Goal: Information Seeking & Learning: Learn about a topic

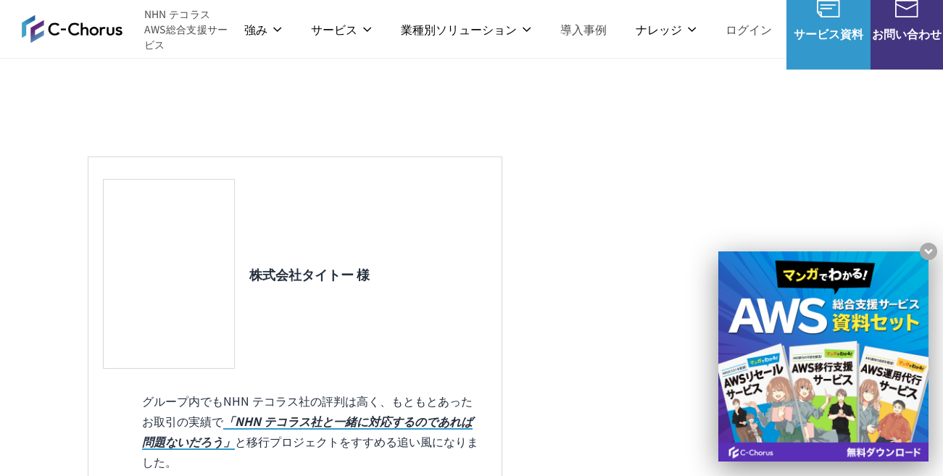
scroll to position [1533, 0]
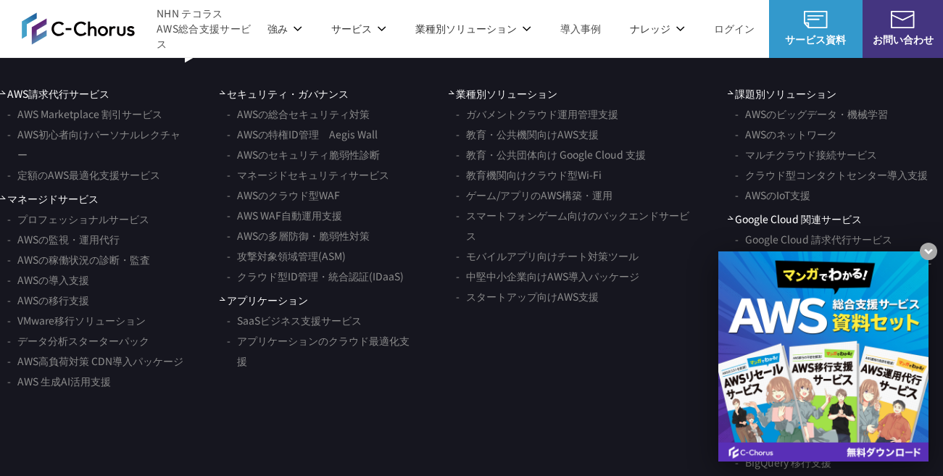
scroll to position [8777, 0]
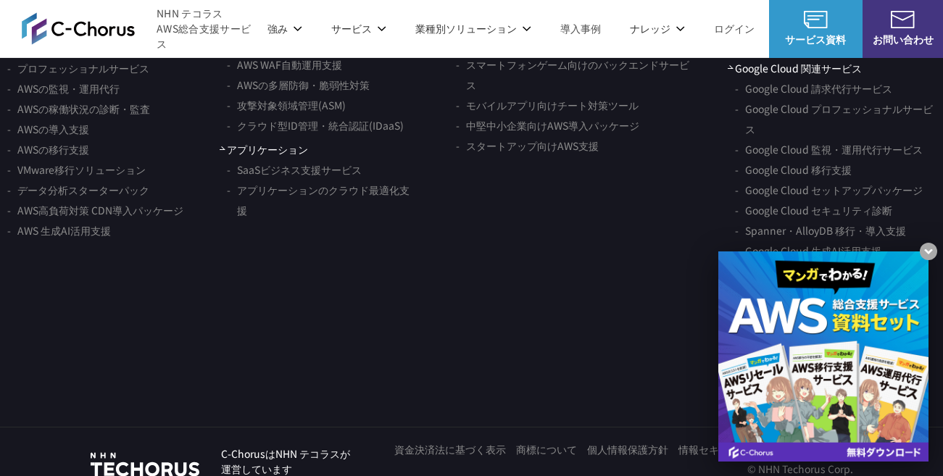
drag, startPoint x: 947, startPoint y: 0, endPoint x: 137, endPoint y: 337, distance: 877.0
click at [137, 337] on ul "AWS請求代行サービス AWS Marketplace 割引サービス AWS初心者向けパーソナルレクチャー 定額のAWS最適化支援サービス マネージドサービス…" at bounding box center [95, 160] width 191 height 450
